Goal: Find specific page/section: Find specific page/section

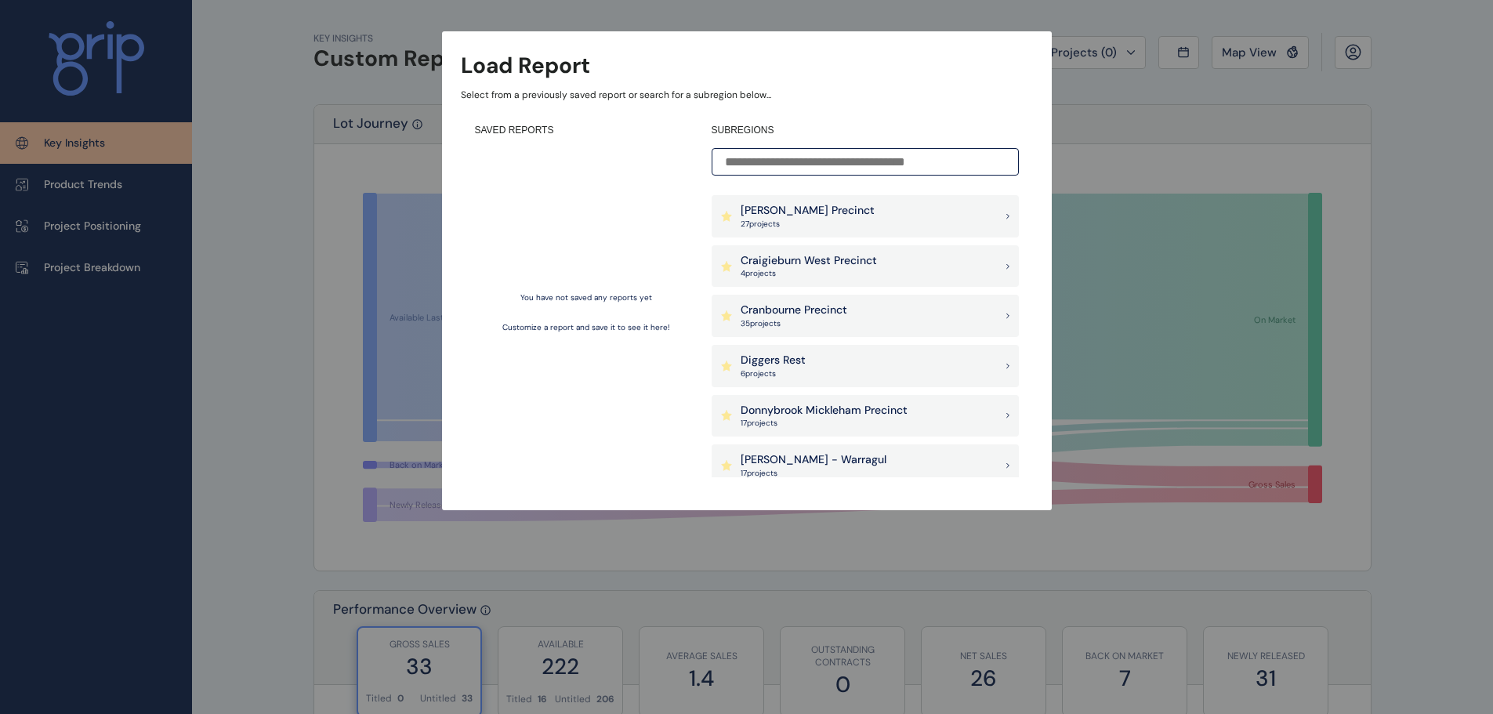
scroll to position [470, 0]
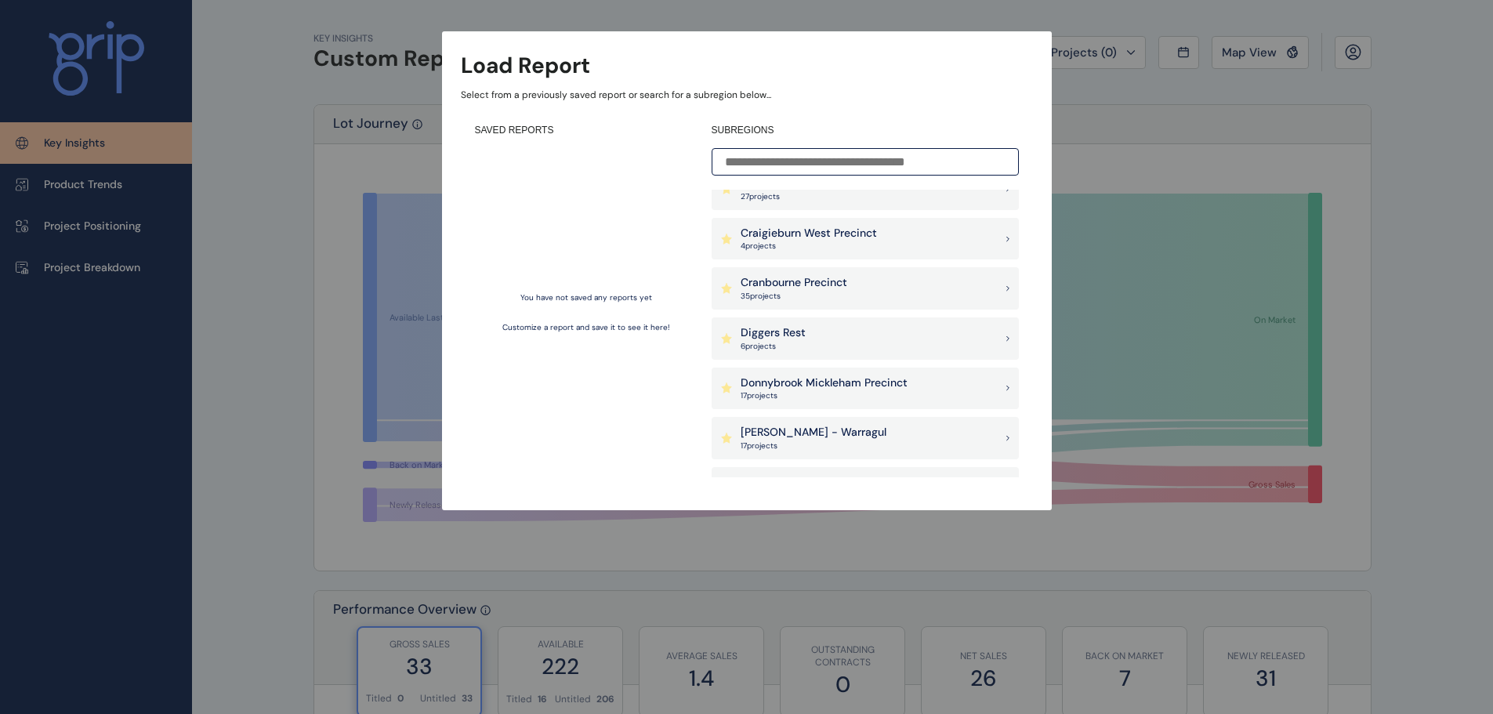
click at [815, 386] on p "Donnybrook Mickleham Precinct" at bounding box center [824, 384] width 167 height 16
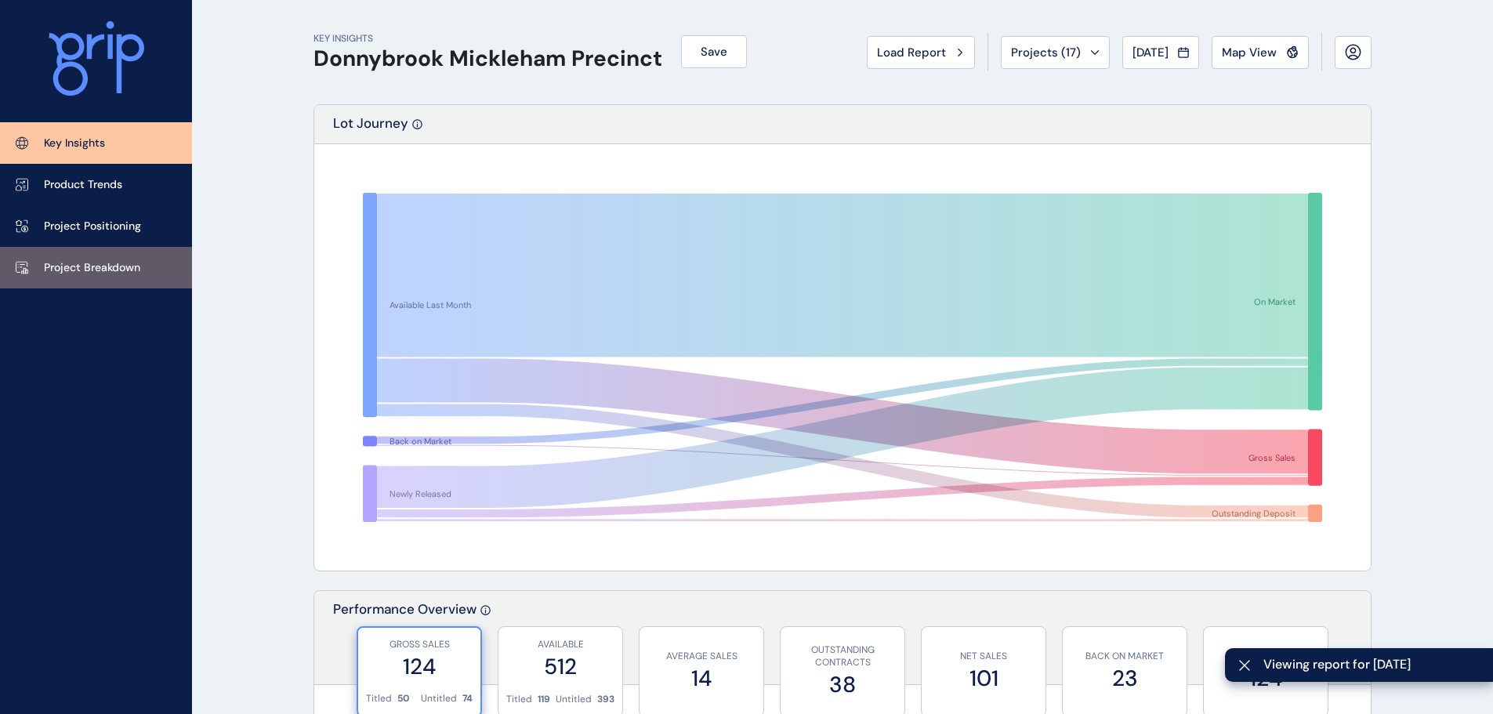
click at [96, 263] on p "Project Breakdown" at bounding box center [92, 268] width 96 height 16
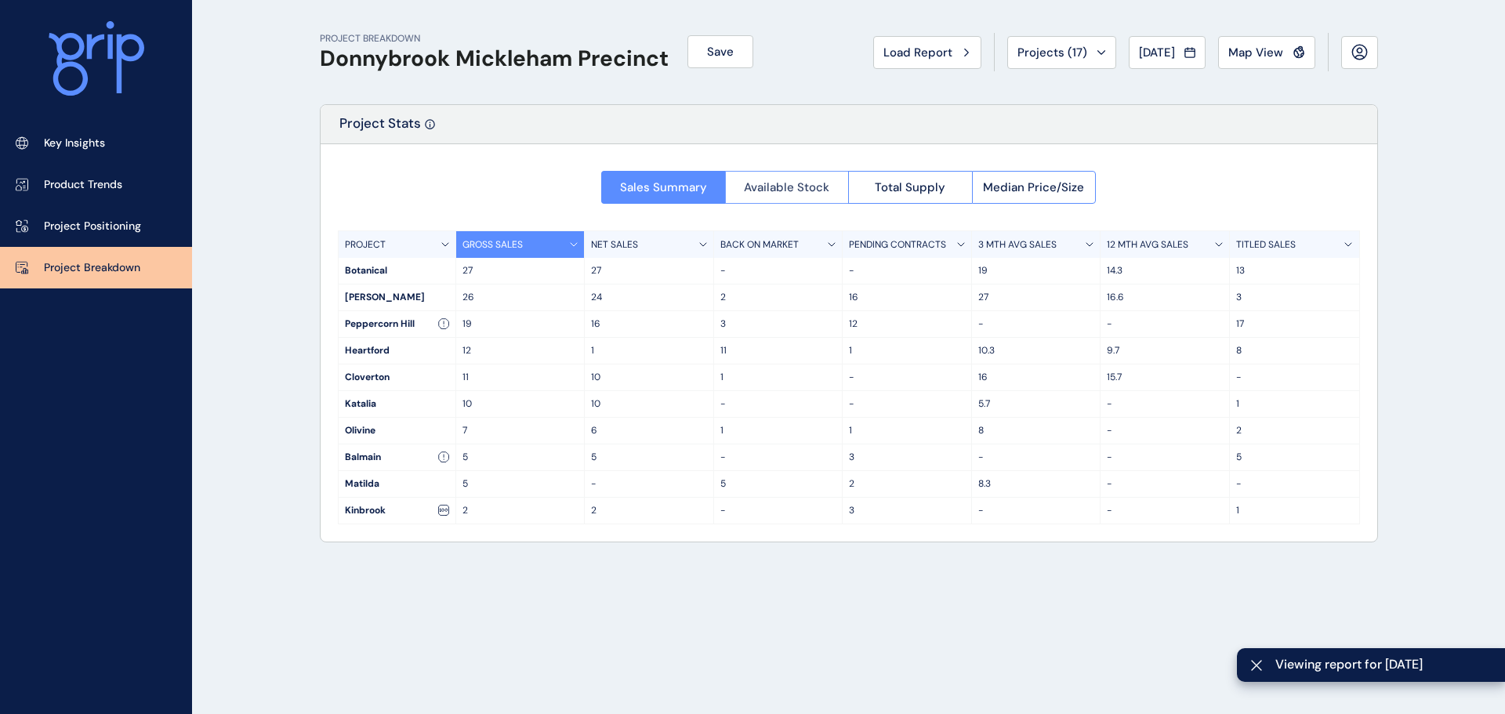
click at [793, 181] on span "Available Stock" at bounding box center [786, 188] width 85 height 16
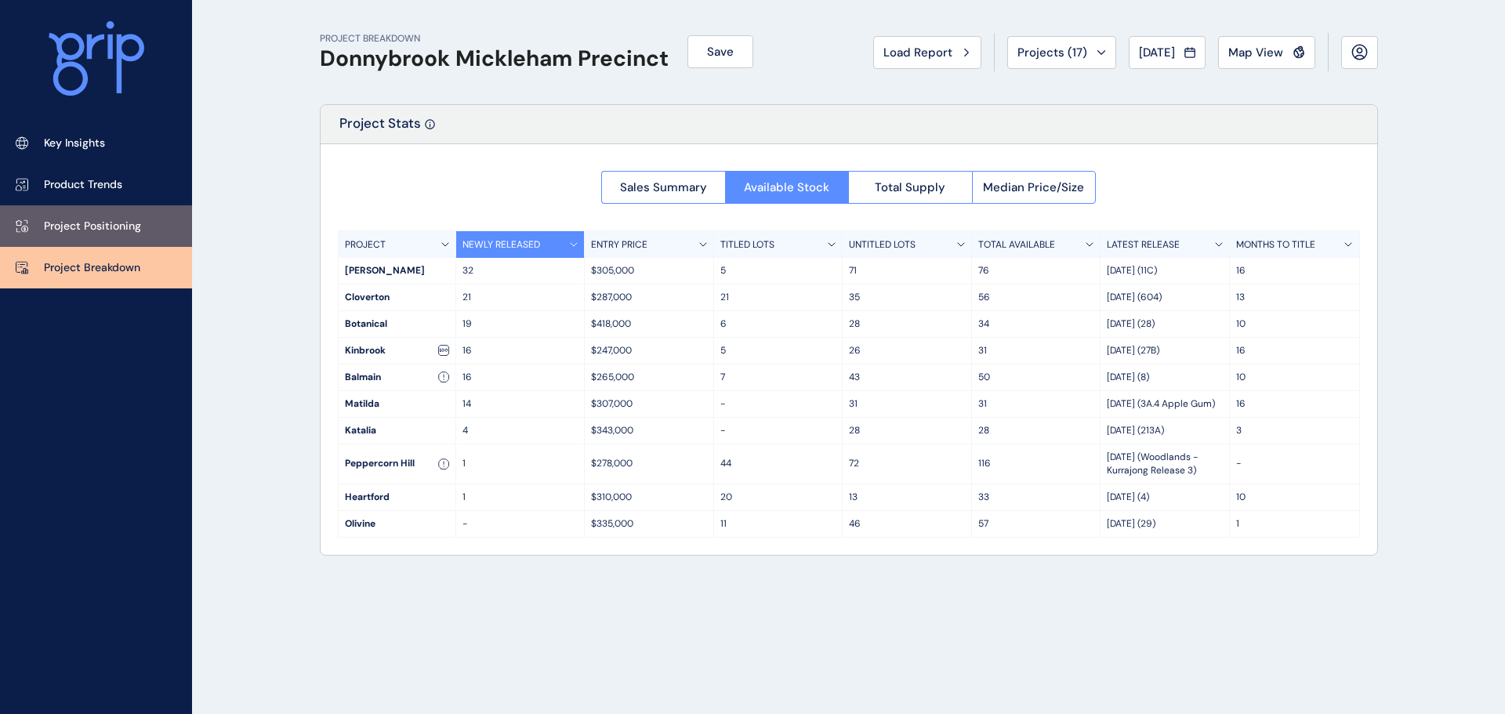
click at [93, 227] on p "Project Positioning" at bounding box center [92, 227] width 97 height 16
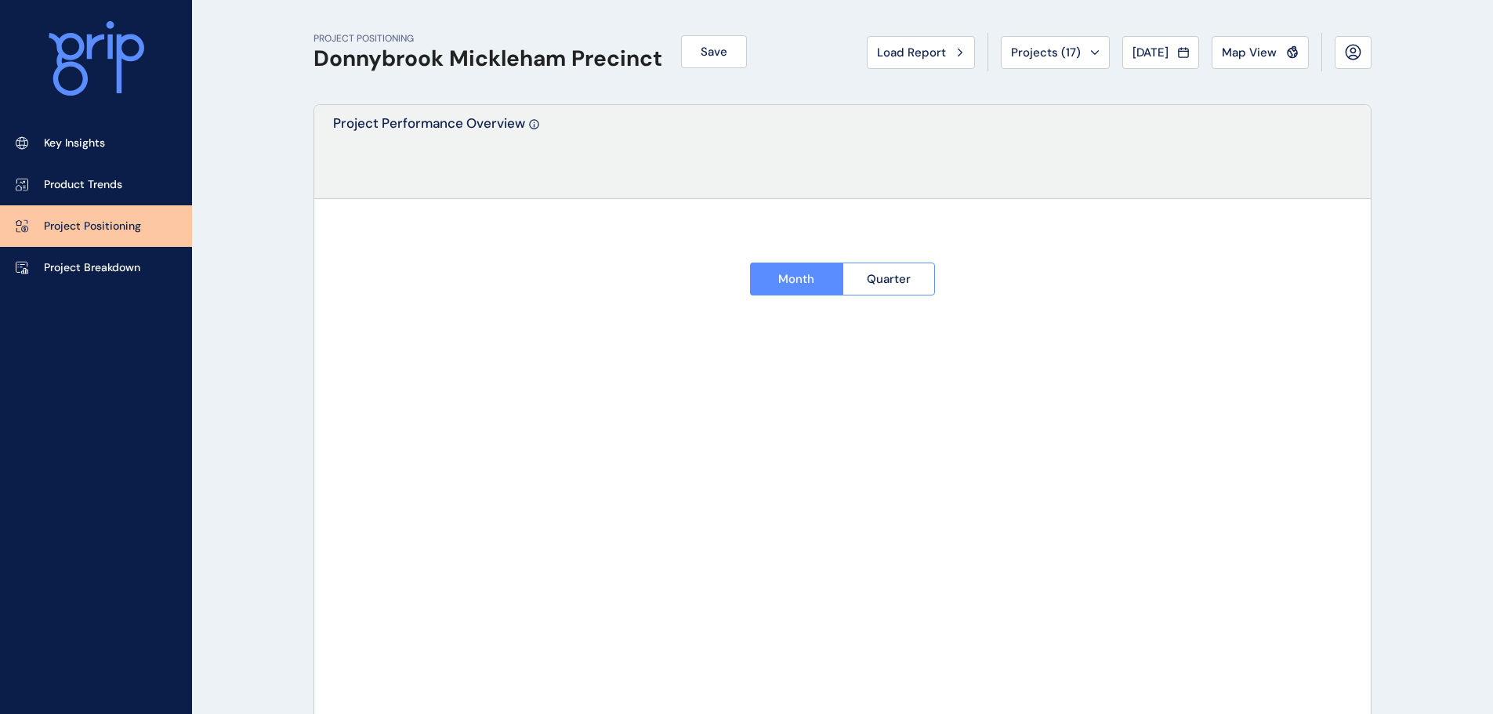
type input "*********"
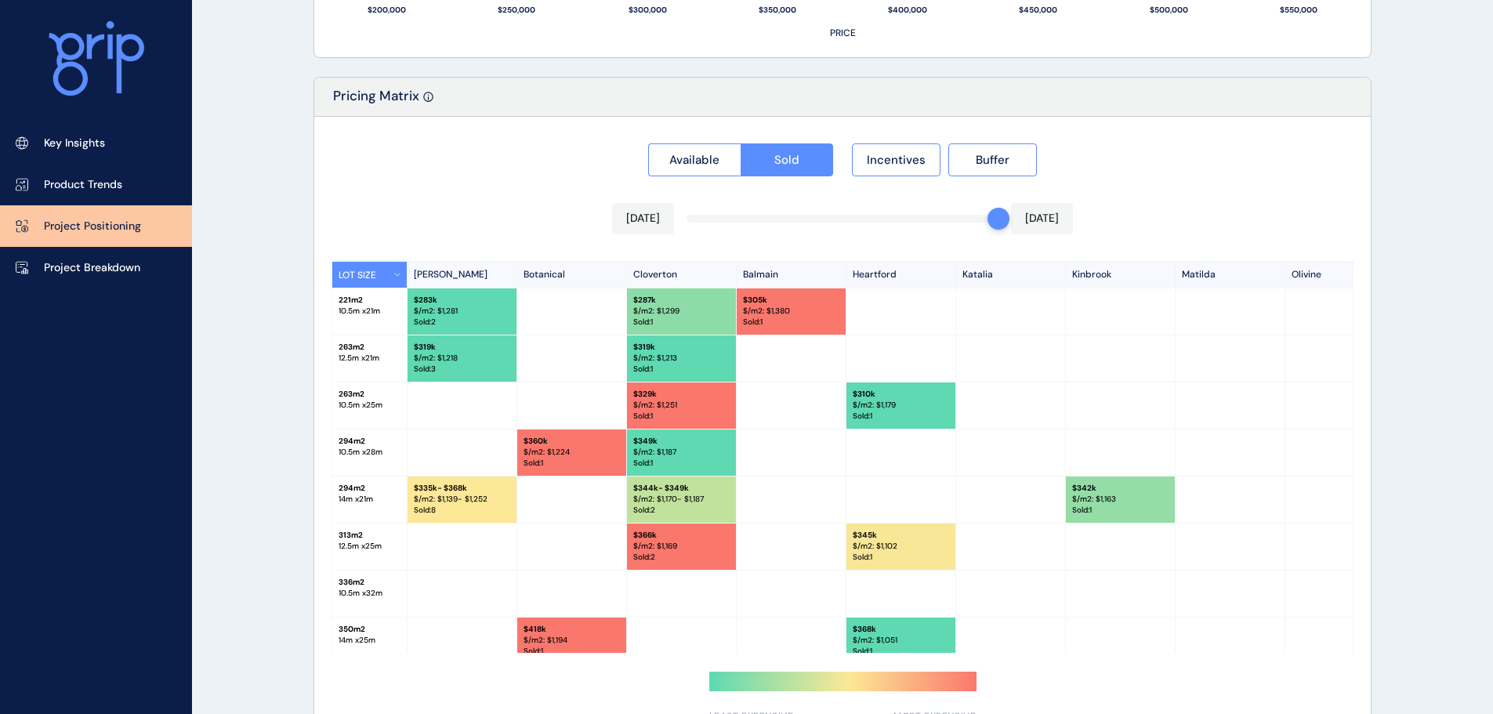
scroll to position [1424, 0]
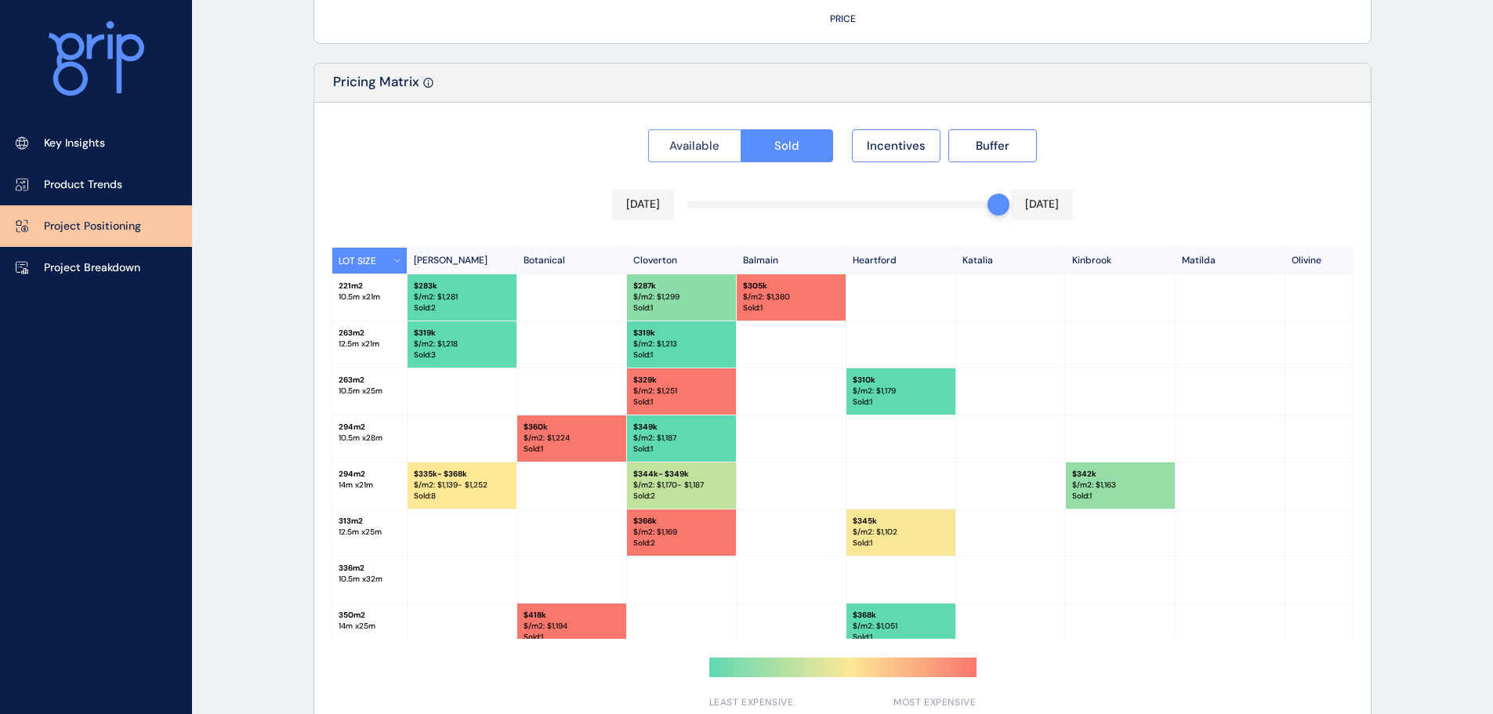
click at [697, 151] on span "Available" at bounding box center [694, 146] width 50 height 16
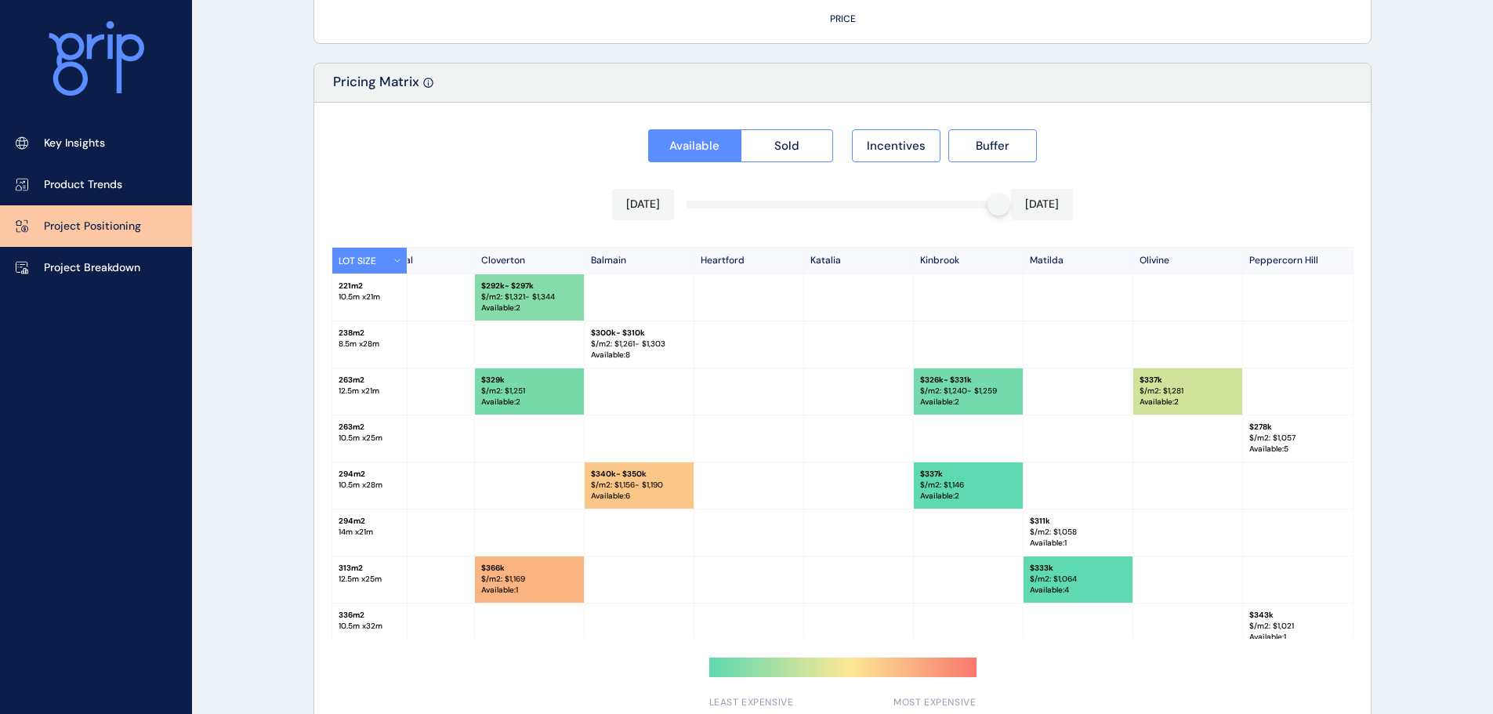
scroll to position [0, 0]
